Goal: Information Seeking & Learning: Learn about a topic

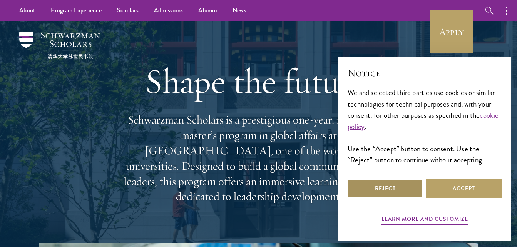
click at [394, 188] on button "Reject" at bounding box center [384, 188] width 75 height 18
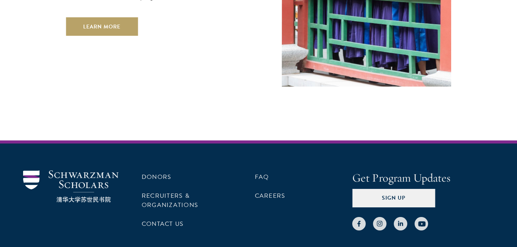
scroll to position [2194, 0]
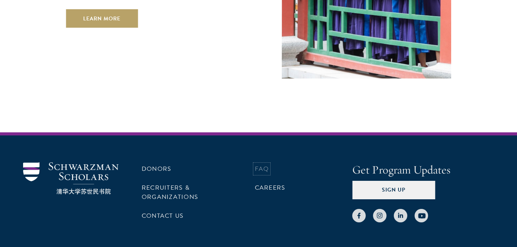
click at [264, 164] on link "FAQ" at bounding box center [262, 168] width 14 height 9
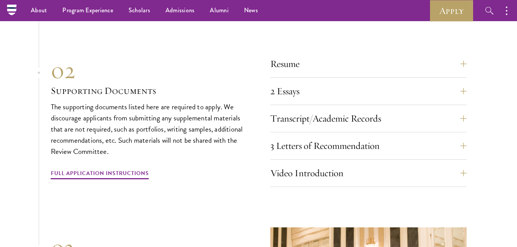
scroll to position [2610, 0]
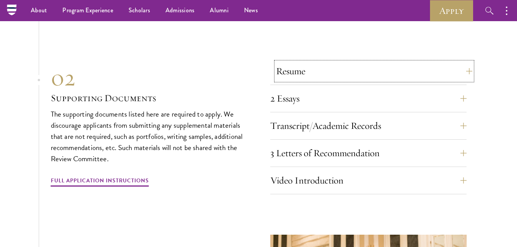
click at [462, 69] on button "Resume" at bounding box center [374, 71] width 196 height 18
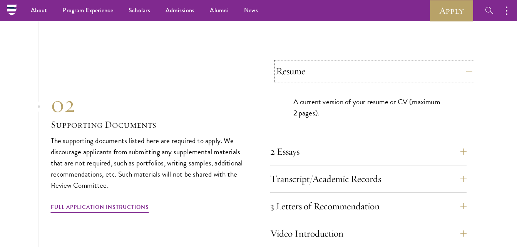
click at [466, 69] on button "Resume" at bounding box center [374, 71] width 196 height 18
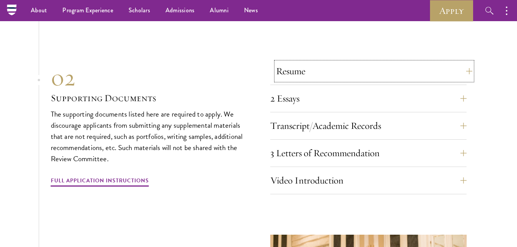
click at [465, 70] on button "Resume" at bounding box center [374, 71] width 196 height 18
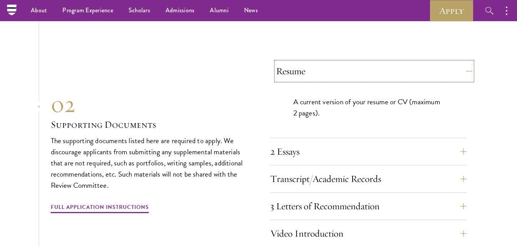
click at [465, 70] on button "Resume" at bounding box center [374, 71] width 196 height 18
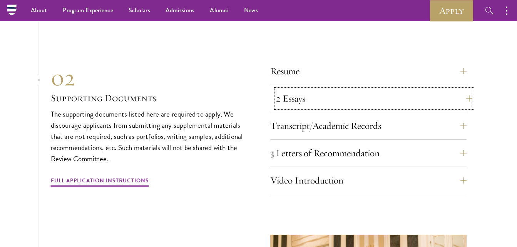
click at [463, 93] on button "2 Essays" at bounding box center [374, 98] width 196 height 18
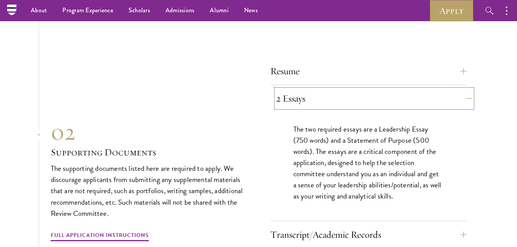
click at [463, 93] on button "2 Essays" at bounding box center [374, 98] width 196 height 18
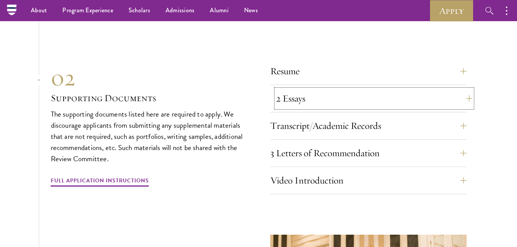
click at [383, 89] on button "2 Essays" at bounding box center [374, 98] width 196 height 18
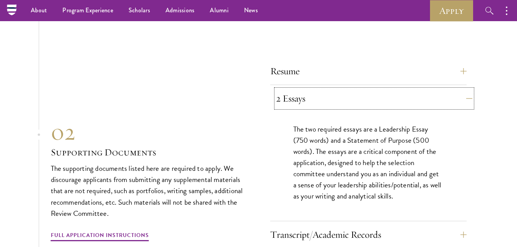
click at [383, 89] on button "2 Essays" at bounding box center [374, 98] width 196 height 18
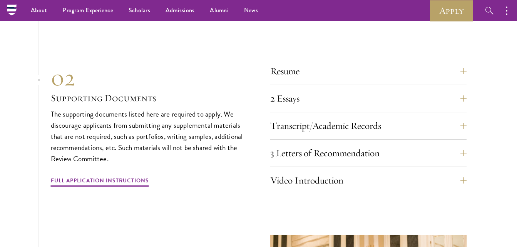
click at [373, 137] on div "Resume A current version of your resume or CV (maximum 2 pages). 2 Essays The t…" at bounding box center [368, 128] width 196 height 132
click at [372, 144] on button "3 Letters of Recommendation" at bounding box center [374, 153] width 196 height 18
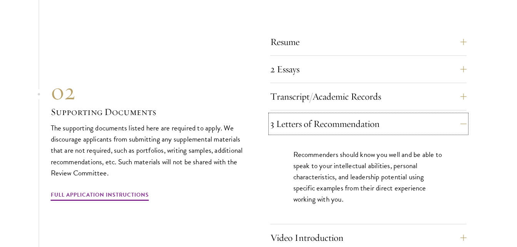
scroll to position [2647, 0]
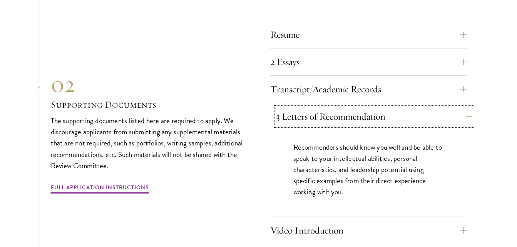
click at [468, 110] on button "3 Letters of Recommendation" at bounding box center [374, 116] width 196 height 18
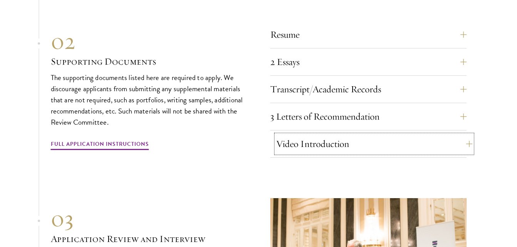
click at [464, 138] on button "Video Introduction" at bounding box center [374, 144] width 196 height 18
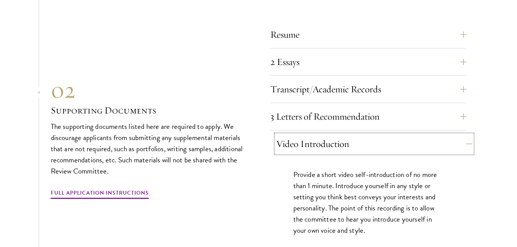
click at [464, 138] on button "Video Introduction" at bounding box center [374, 144] width 196 height 18
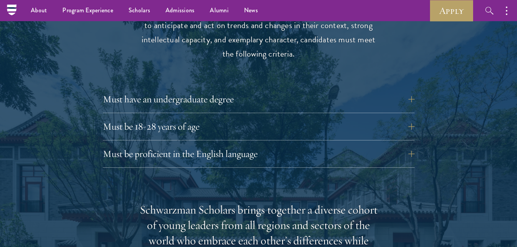
scroll to position [985, 0]
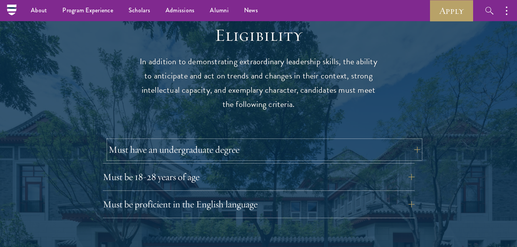
click at [413, 140] on button "Must have an undergraduate degree" at bounding box center [264, 149] width 312 height 18
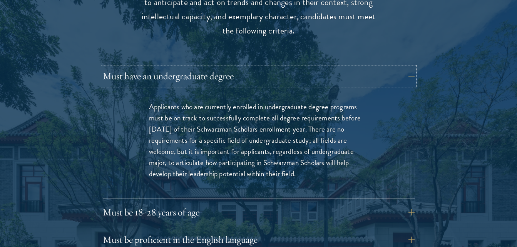
scroll to position [1044, 0]
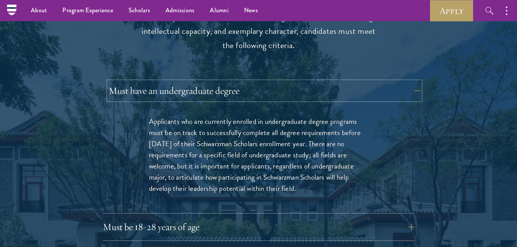
click at [407, 82] on button "Must have an undergraduate degree" at bounding box center [264, 91] width 312 height 18
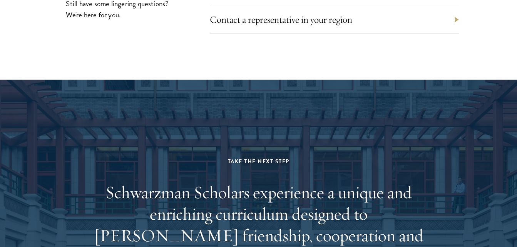
scroll to position [4028, 0]
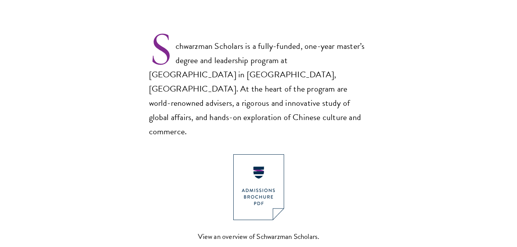
scroll to position [542, 0]
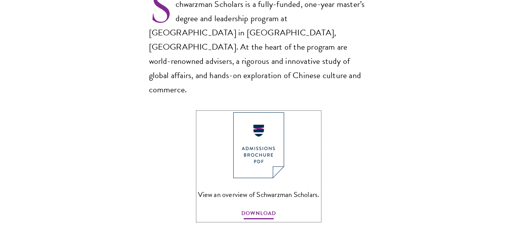
click at [258, 208] on span "DOWNLOAD" at bounding box center [258, 214] width 35 height 12
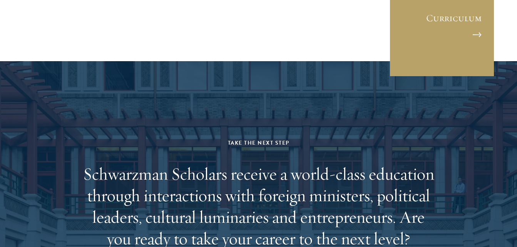
scroll to position [3774, 0]
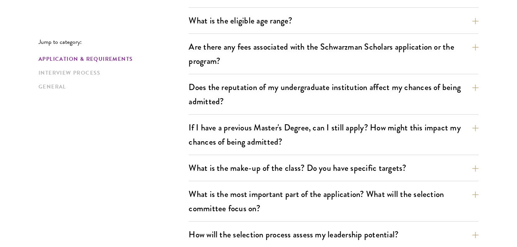
scroll to position [313, 0]
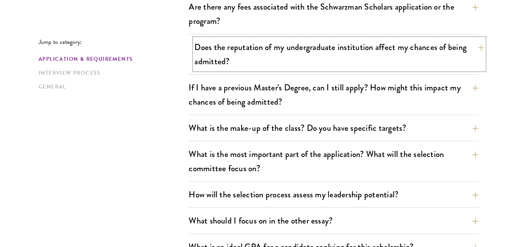
click at [474, 50] on button "Does the reputation of my undergraduate institution affect my chances of being …" at bounding box center [339, 54] width 290 height 32
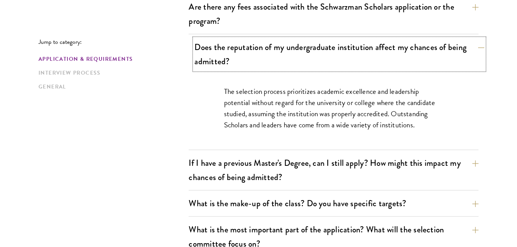
click at [474, 50] on button "Does the reputation of my undergraduate institution affect my chances of being …" at bounding box center [339, 54] width 290 height 32
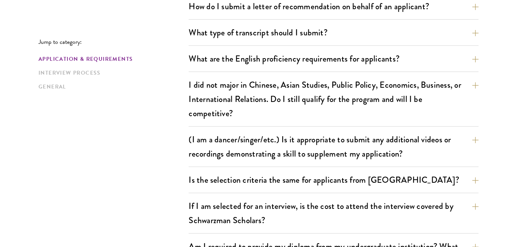
scroll to position [610, 0]
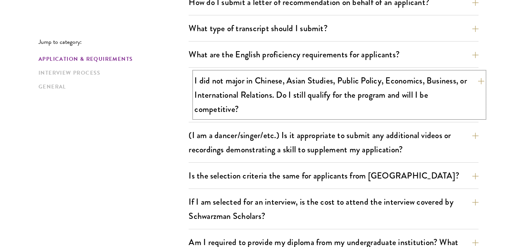
click at [479, 80] on button "I did not major in Chinese, Asian Studies, Public Policy, Economics, Business, …" at bounding box center [339, 95] width 290 height 46
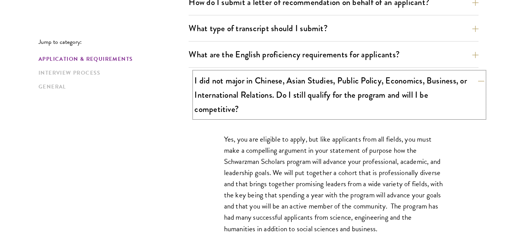
click at [479, 80] on button "I did not major in Chinese, Asian Studies, Public Policy, Economics, Business, …" at bounding box center [339, 95] width 290 height 46
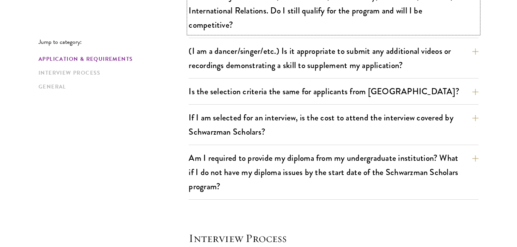
scroll to position [698, 0]
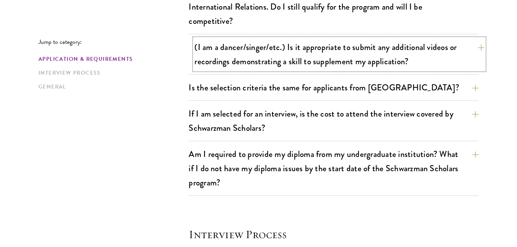
click at [475, 48] on button "(I am a dancer/singer/etc.) Is it appropriate to submit any additional videos o…" at bounding box center [339, 54] width 290 height 32
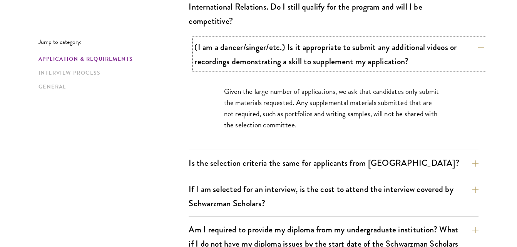
click at [475, 48] on button "(I am a dancer/singer/etc.) Is it appropriate to submit any additional videos o…" at bounding box center [339, 54] width 290 height 32
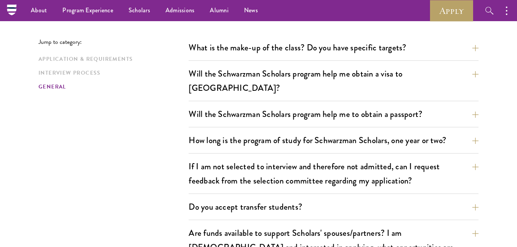
scroll to position [1143, 0]
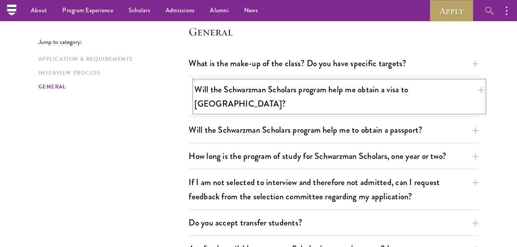
click at [474, 88] on button "Will the Schwarzman Scholars program help me obtain a visa to China?" at bounding box center [339, 97] width 290 height 32
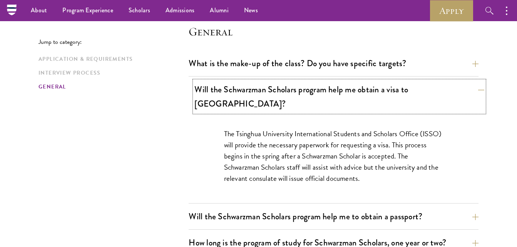
click at [474, 88] on button "Will the Schwarzman Scholars program help me obtain a visa to China?" at bounding box center [339, 97] width 290 height 32
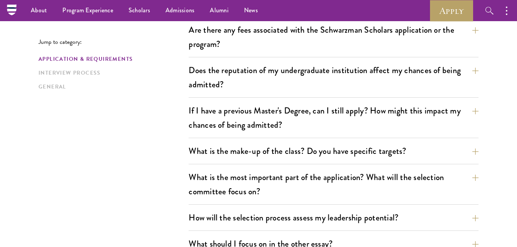
scroll to position [0, 0]
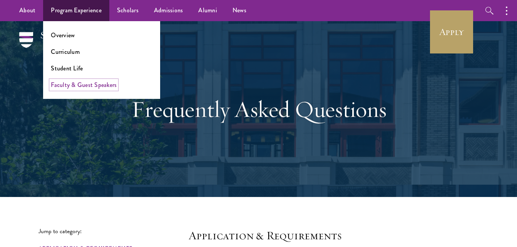
click at [73, 84] on link "Faculty & Guest Speakers" at bounding box center [84, 84] width 66 height 9
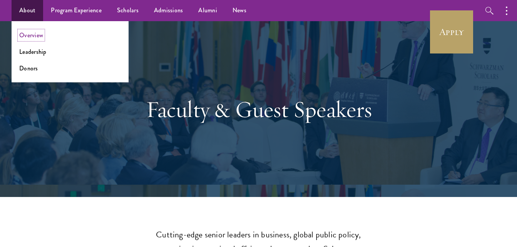
click at [31, 36] on link "Overview" at bounding box center [31, 35] width 24 height 9
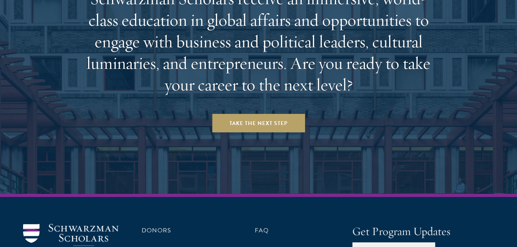
scroll to position [3195, 0]
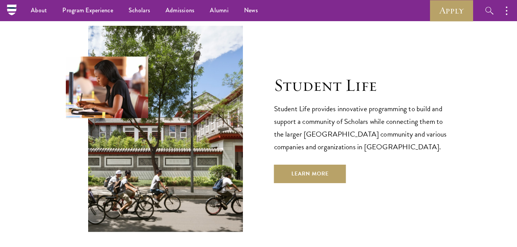
scroll to position [2464, 0]
